Goal: Task Accomplishment & Management: Use online tool/utility

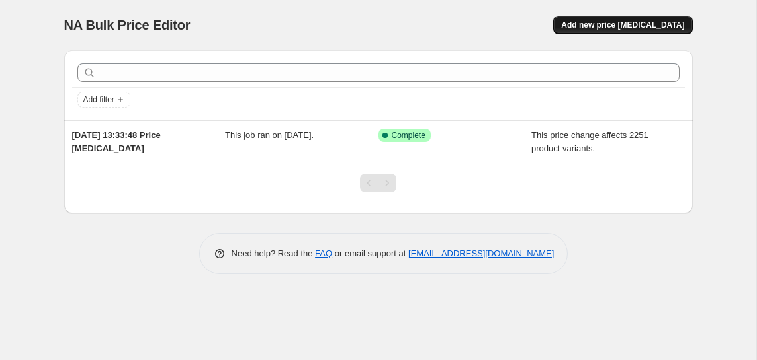
click at [595, 23] on span "Add new price [MEDICAL_DATA]" at bounding box center [622, 25] width 123 height 11
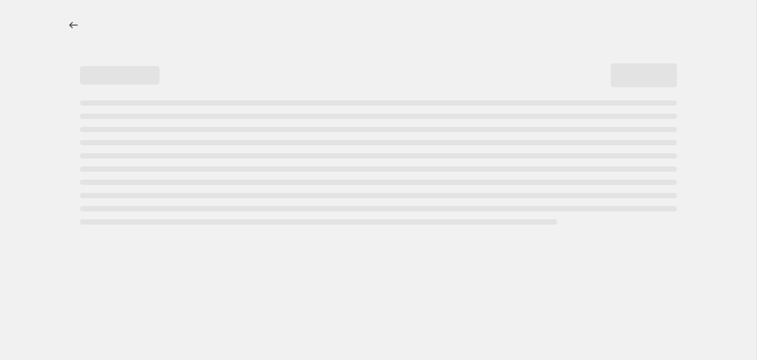
select select "percentage"
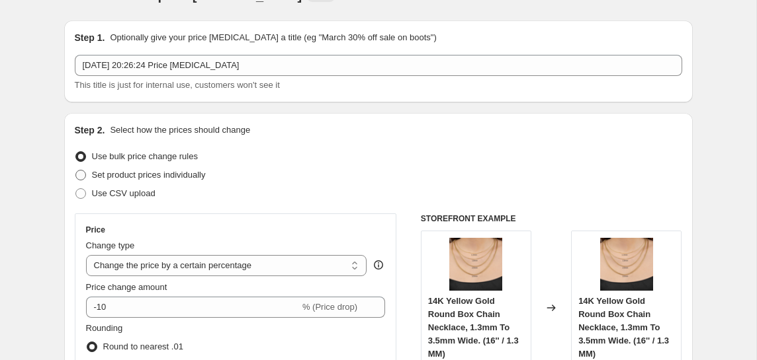
scroll to position [31, 0]
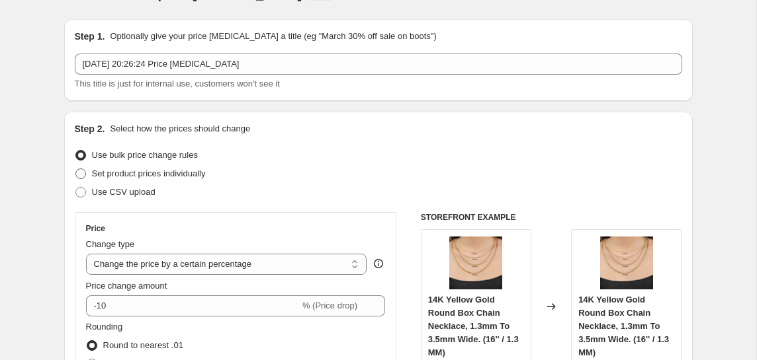
click at [166, 175] on span "Set product prices individually" at bounding box center [149, 174] width 114 height 10
click at [76, 169] on input "Set product prices individually" at bounding box center [75, 169] width 1 height 1
radio input "true"
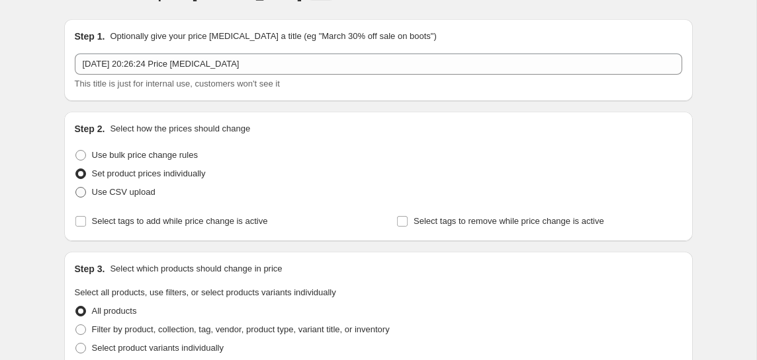
click at [145, 190] on span "Use CSV upload" at bounding box center [123, 192] width 63 height 10
click at [76, 188] on input "Use CSV upload" at bounding box center [75, 187] width 1 height 1
radio input "true"
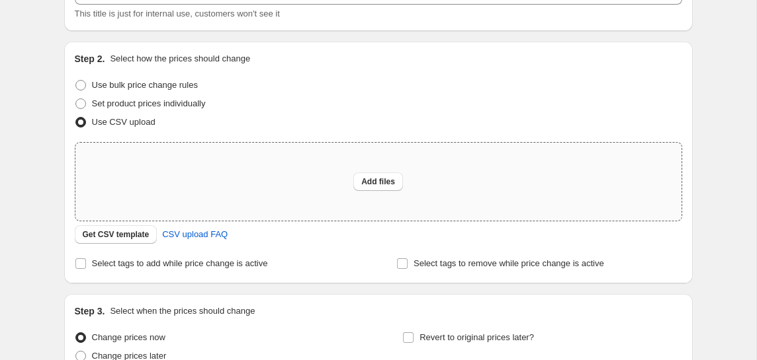
scroll to position [103, 0]
click at [125, 235] on span "Get CSV template" at bounding box center [116, 233] width 67 height 11
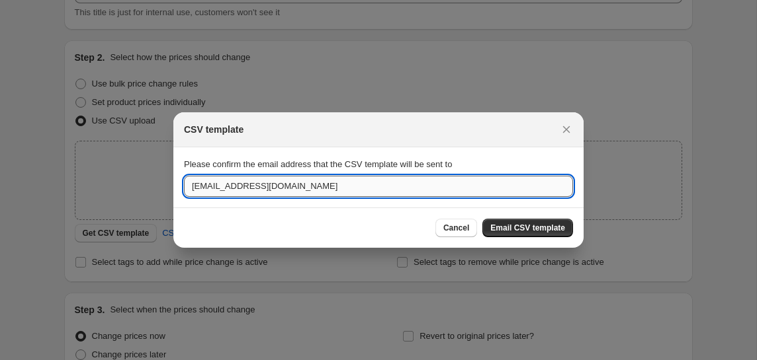
click at [239, 187] on input "[EMAIL_ADDRESS][DOMAIN_NAME]" at bounding box center [378, 186] width 389 height 21
drag, startPoint x: 294, startPoint y: 188, endPoint x: 114, endPoint y: 187, distance: 180.6
type input "devkamal54@gmail.com"
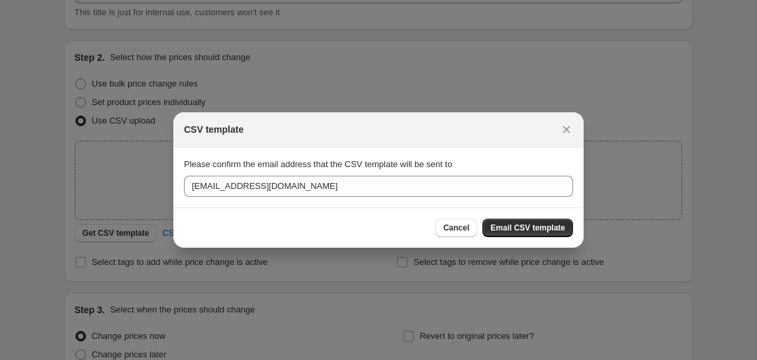
click at [528, 218] on div "Cancel Email CSV template" at bounding box center [378, 228] width 410 height 40
click at [527, 221] on button "Email CSV template" at bounding box center [527, 228] width 91 height 19
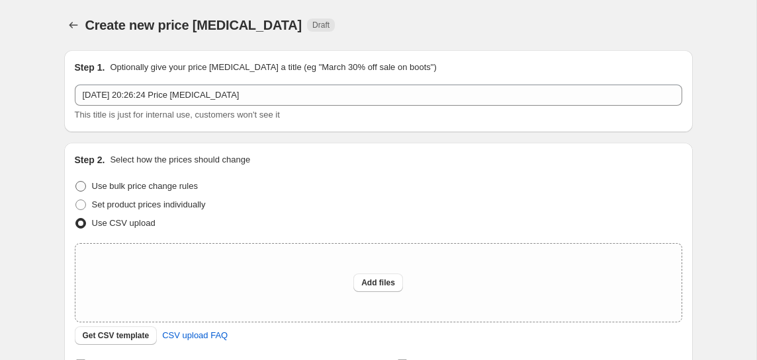
scroll to position [22, 0]
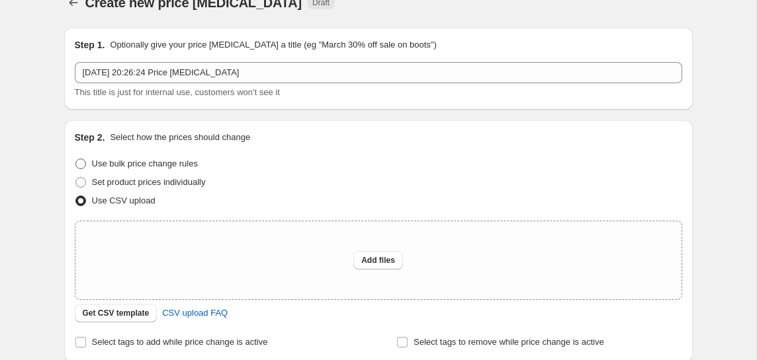
click at [151, 162] on span "Use bulk price change rules" at bounding box center [145, 164] width 106 height 10
click at [76, 159] on input "Use bulk price change rules" at bounding box center [75, 159] width 1 height 1
radio input "true"
select select "percentage"
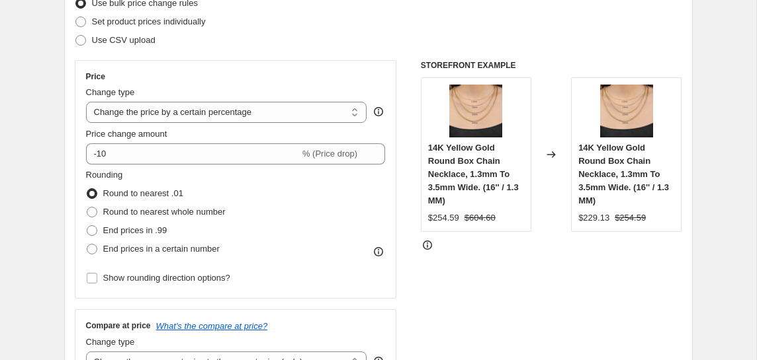
scroll to position [205, 0]
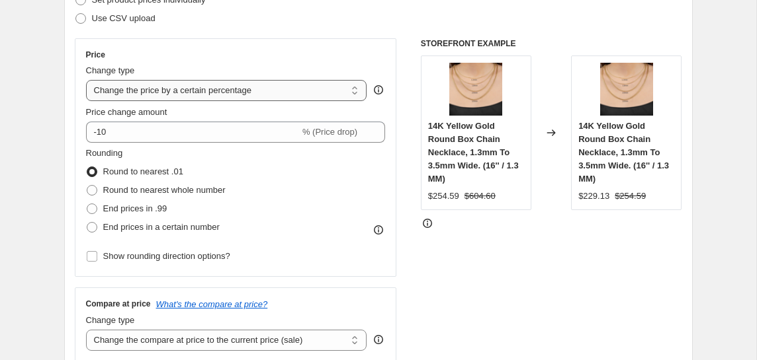
click at [173, 95] on select "Change the price to a certain amount Change the price by a certain amount Chang…" at bounding box center [226, 90] width 281 height 21
click at [211, 81] on select "Change the price to a certain amount Change the price by a certain amount Chang…" at bounding box center [226, 90] width 281 height 21
click at [86, 80] on select "Change the price to a certain amount Change the price by a certain amount Chang…" at bounding box center [226, 90] width 281 height 21
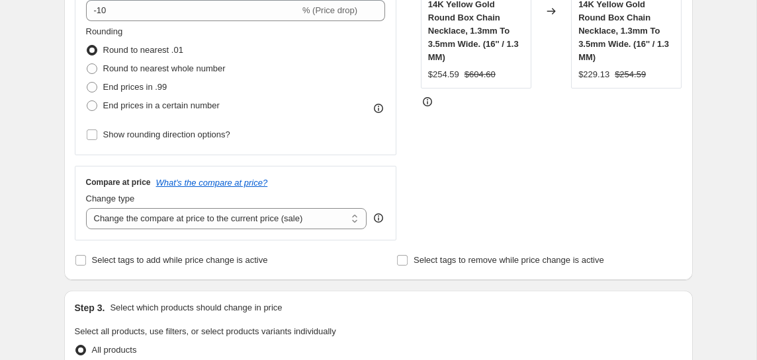
scroll to position [331, 0]
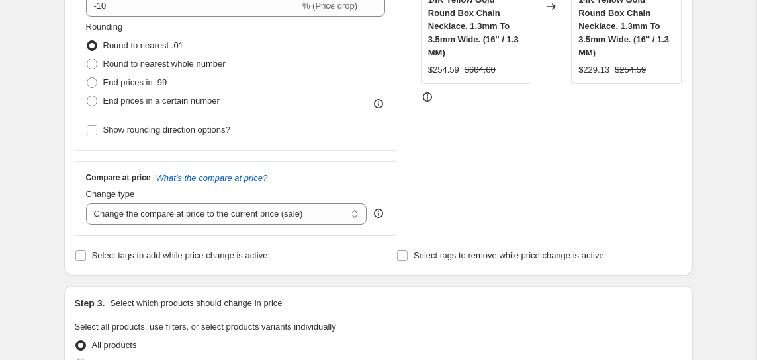
click at [180, 218] on select "Change the compare at price to the current price (sale) Change the compare at p…" at bounding box center [226, 214] width 281 height 21
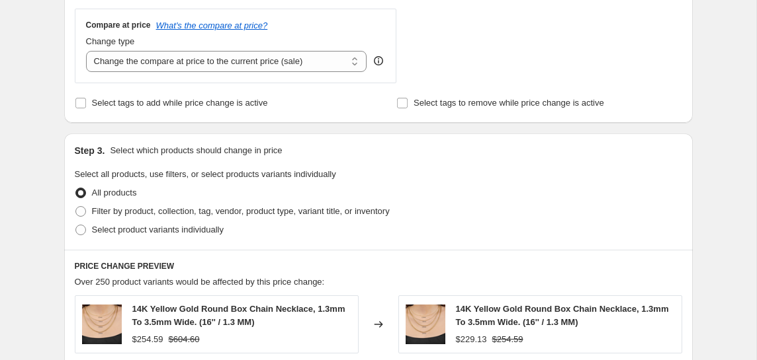
scroll to position [514, 0]
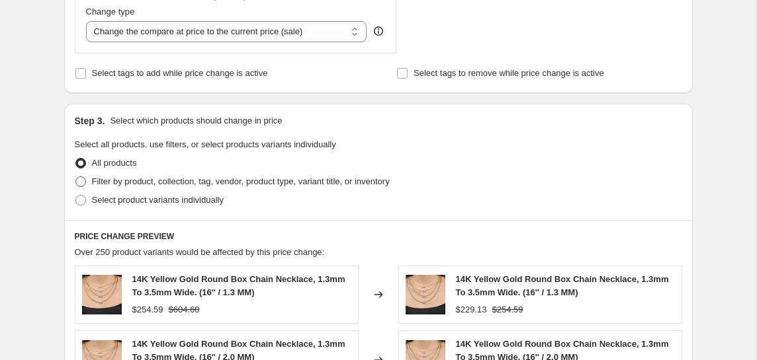
click at [105, 184] on span "Filter by product, collection, tag, vendor, product type, variant title, or inv…" at bounding box center [241, 182] width 298 height 10
click at [76, 177] on input "Filter by product, collection, tag, vendor, product type, variant title, or inv…" at bounding box center [75, 177] width 1 height 1
radio input "true"
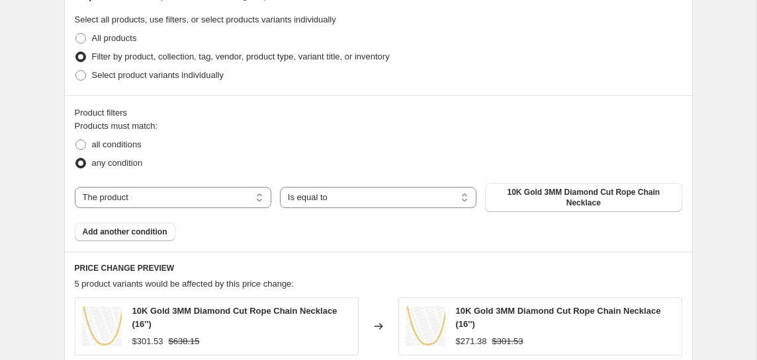
scroll to position [648, 0]
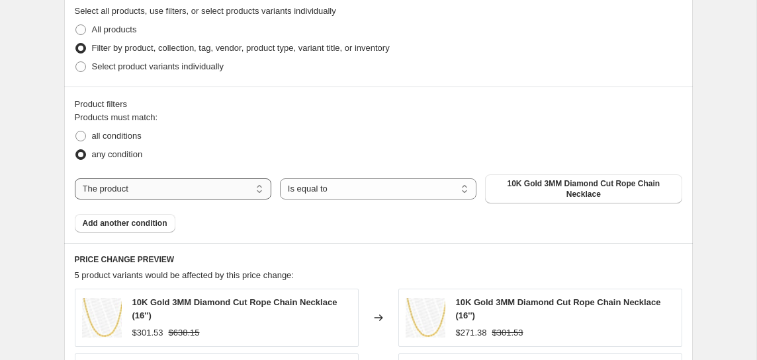
click at [140, 185] on select "The product The product's collection The product's tag The product's vendor The…" at bounding box center [173, 189] width 196 height 21
select select "collection"
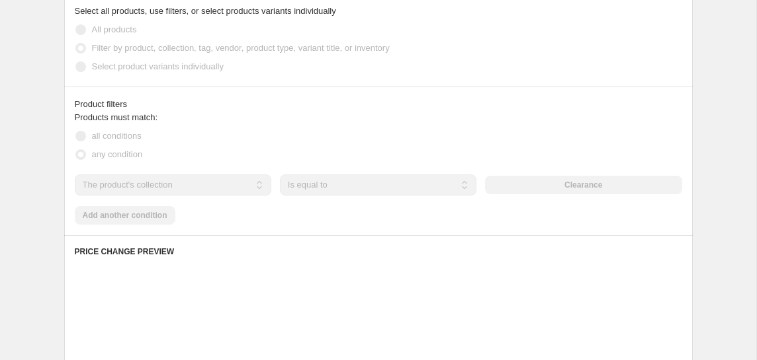
click at [342, 195] on div "Products must match: all conditions any condition The product The product's col…" at bounding box center [378, 168] width 607 height 114
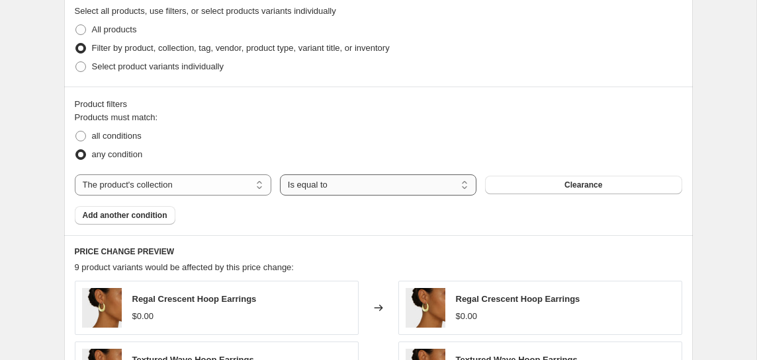
click at [330, 189] on select "Is equal to Is not equal to" at bounding box center [378, 185] width 196 height 21
click at [212, 187] on select "The product The product's collection The product's tag The product's vendor The…" at bounding box center [173, 185] width 196 height 21
click at [75, 175] on select "The product The product's collection The product's tag The product's vendor The…" at bounding box center [173, 185] width 196 height 21
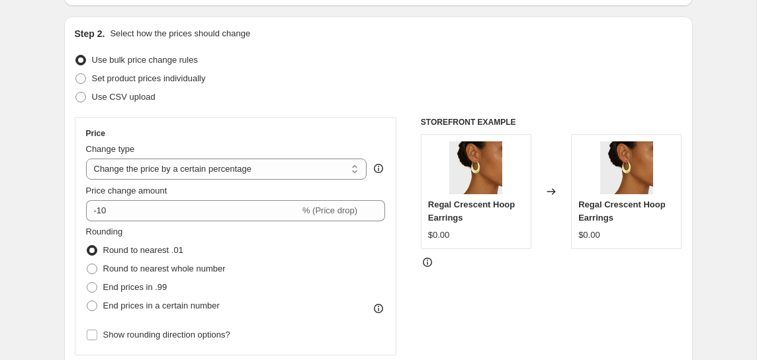
scroll to position [126, 0]
click at [248, 157] on div "Change type Change the price to a certain amount Change the price by a certain …" at bounding box center [226, 162] width 281 height 37
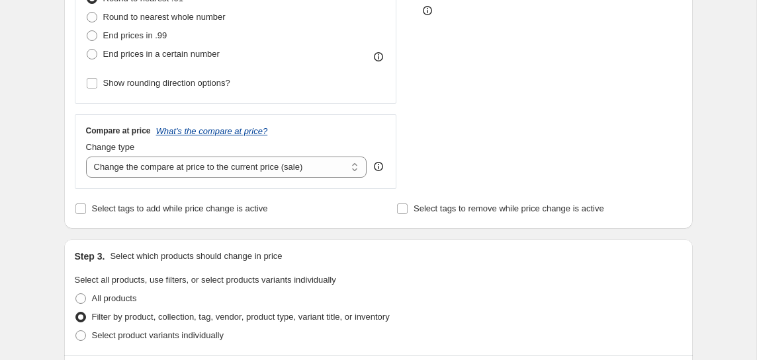
scroll to position [393, 0]
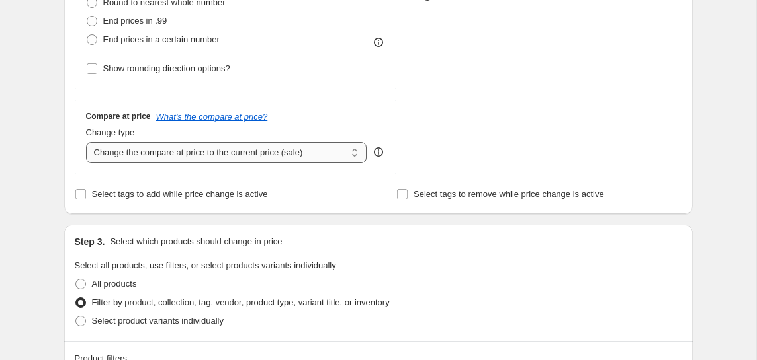
click at [184, 152] on select "Change the compare at price to the current price (sale) Change the compare at p…" at bounding box center [226, 152] width 281 height 21
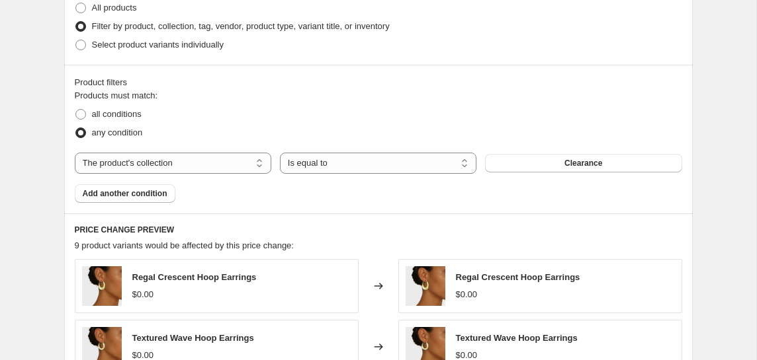
scroll to position [683, 0]
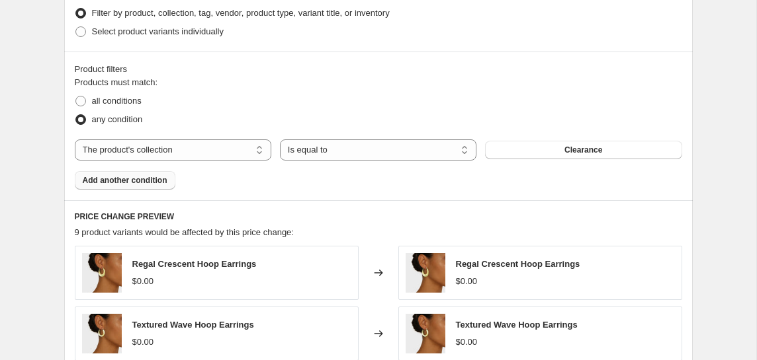
click at [144, 179] on span "Add another condition" at bounding box center [125, 180] width 85 height 11
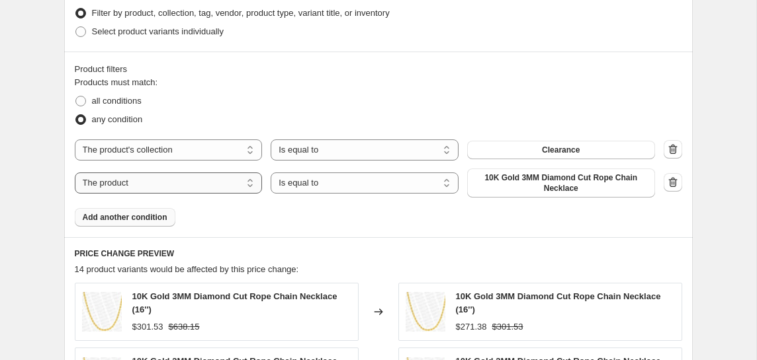
click at [152, 187] on select "The product The product's collection The product's tag The product's vendor The…" at bounding box center [169, 183] width 188 height 21
select select "product_type"
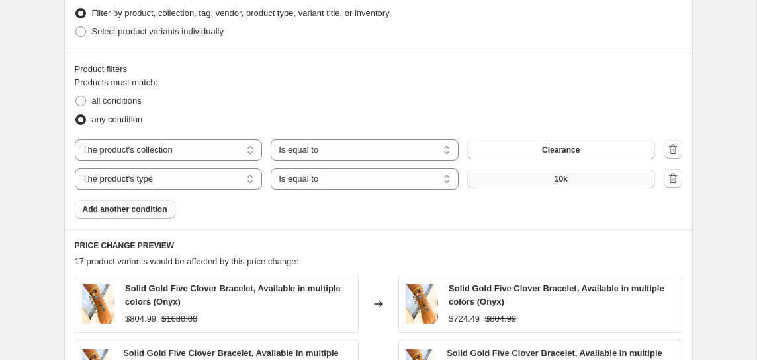
click at [475, 177] on button "10k" at bounding box center [561, 179] width 188 height 19
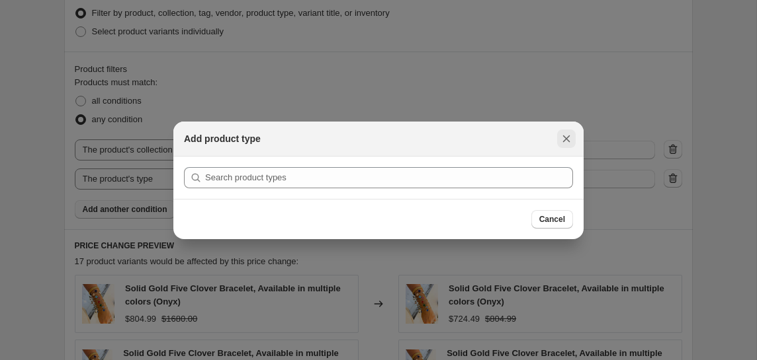
click at [573, 141] on button "Close" at bounding box center [566, 139] width 19 height 19
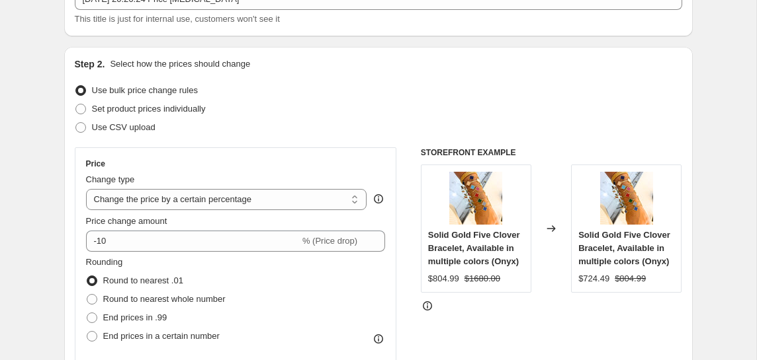
scroll to position [44, 0]
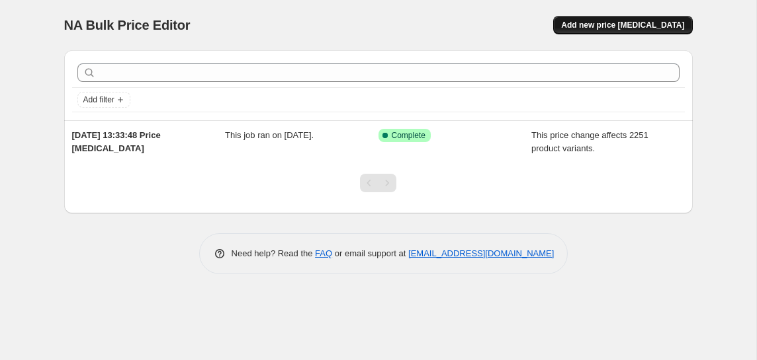
click at [614, 28] on span "Add new price [MEDICAL_DATA]" at bounding box center [622, 25] width 123 height 11
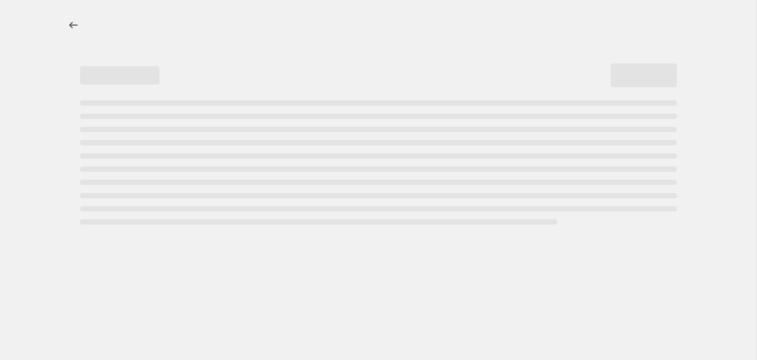
select select "percentage"
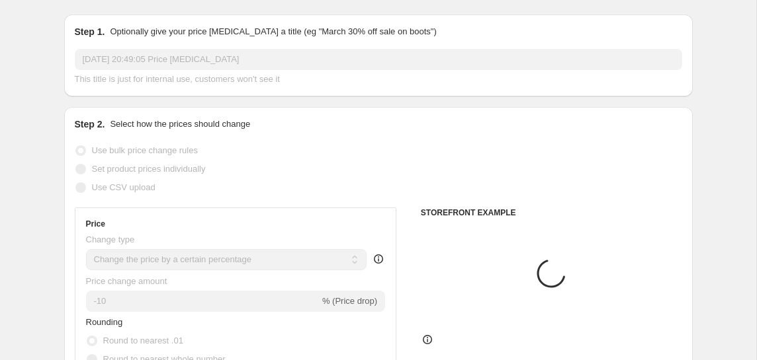
scroll to position [46, 0]
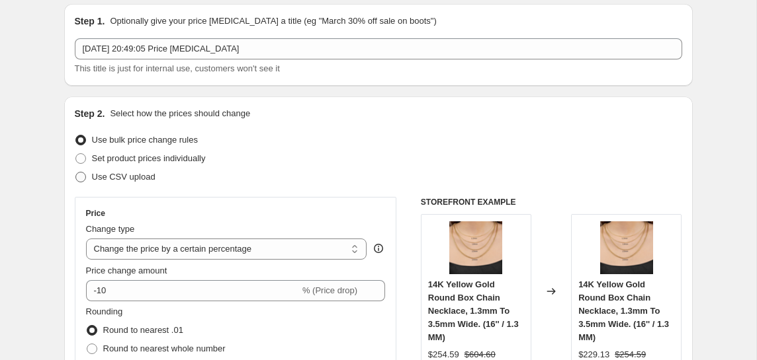
click at [124, 177] on span "Use CSV upload" at bounding box center [123, 177] width 63 height 10
click at [76, 173] on input "Use CSV upload" at bounding box center [75, 172] width 1 height 1
radio input "true"
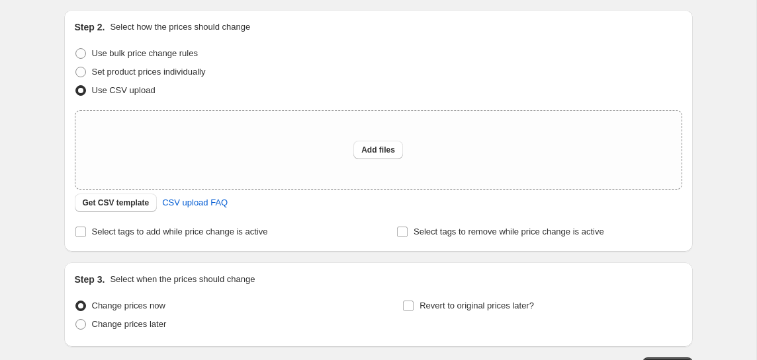
scroll to position [155, 0]
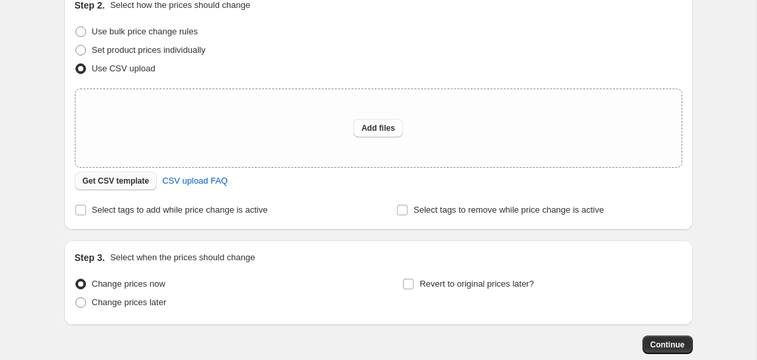
click at [136, 180] on span "Get CSV template" at bounding box center [116, 181] width 67 height 11
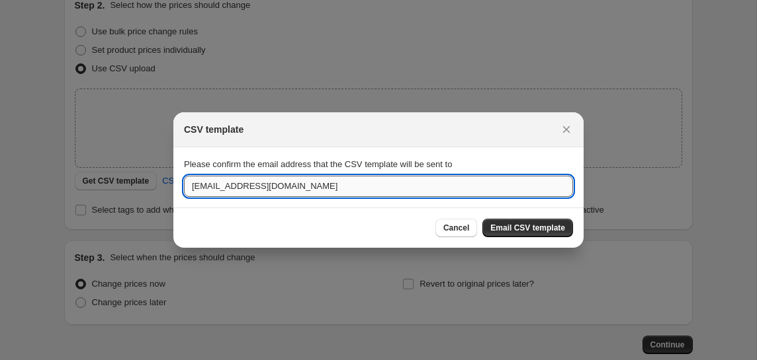
click at [346, 185] on input "ejinc18@gmail.com" at bounding box center [378, 186] width 389 height 21
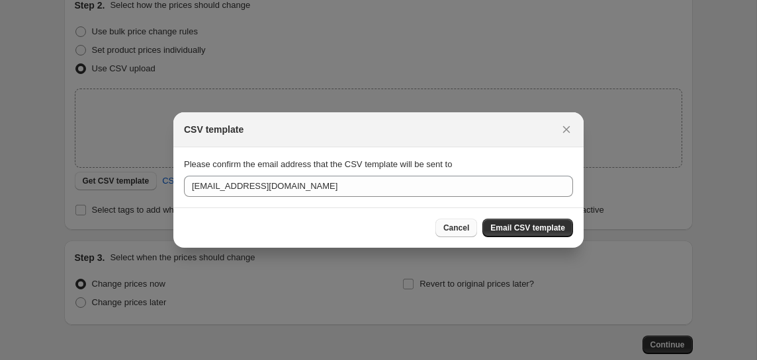
click at [466, 225] on span "Cancel" at bounding box center [456, 228] width 26 height 11
